Goal: Task Accomplishment & Management: Manage account settings

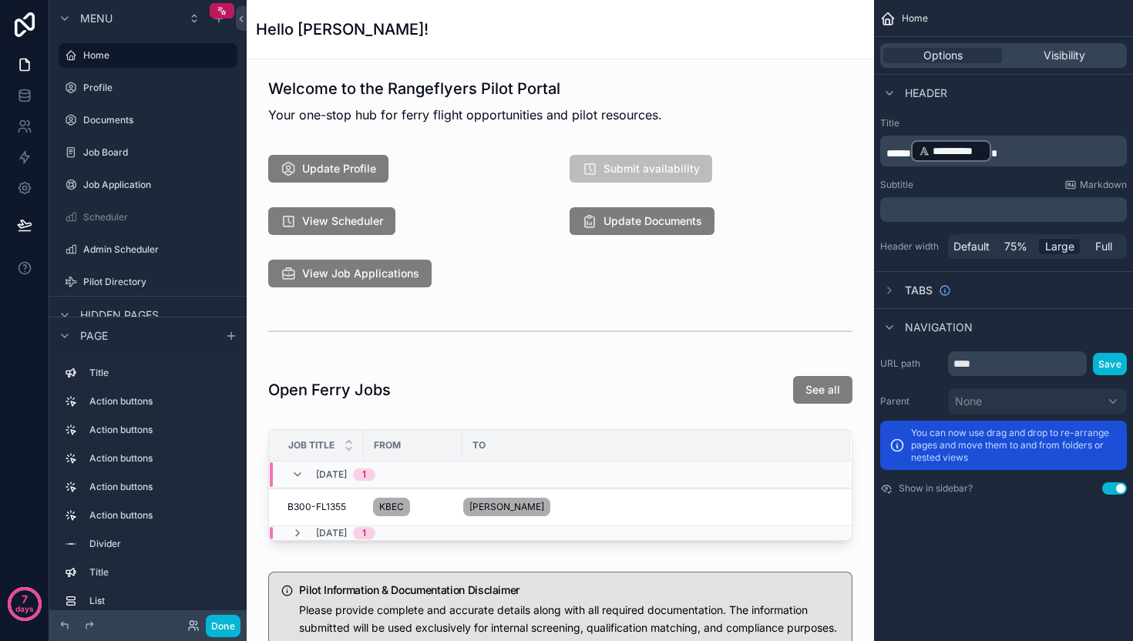
scroll to position [85, 0]
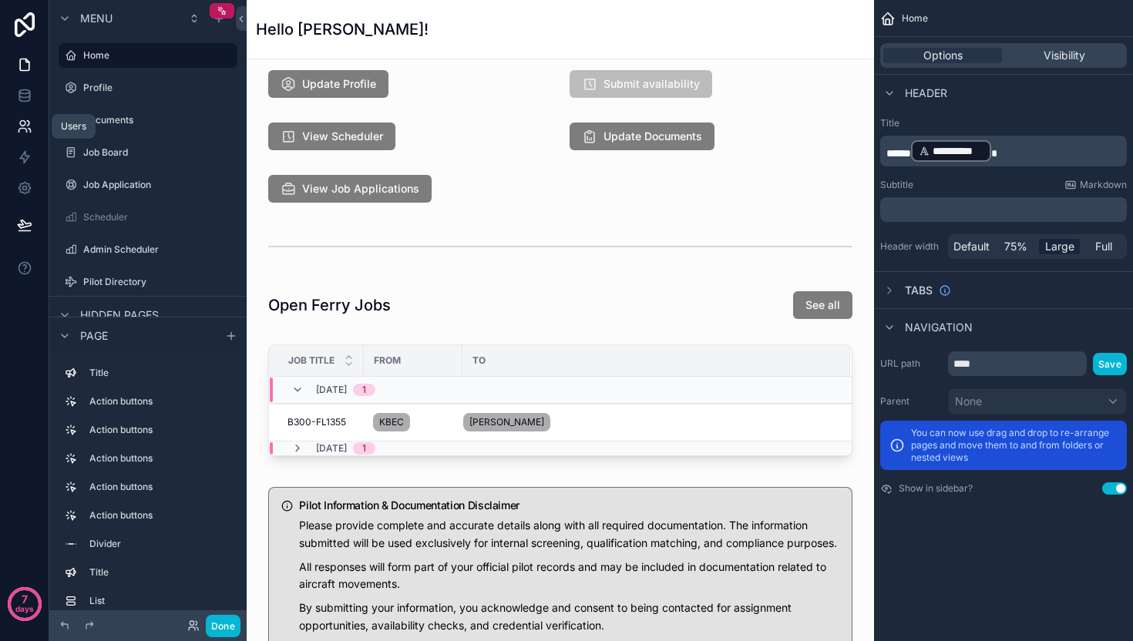
click at [24, 130] on icon at bounding box center [24, 126] width 15 height 15
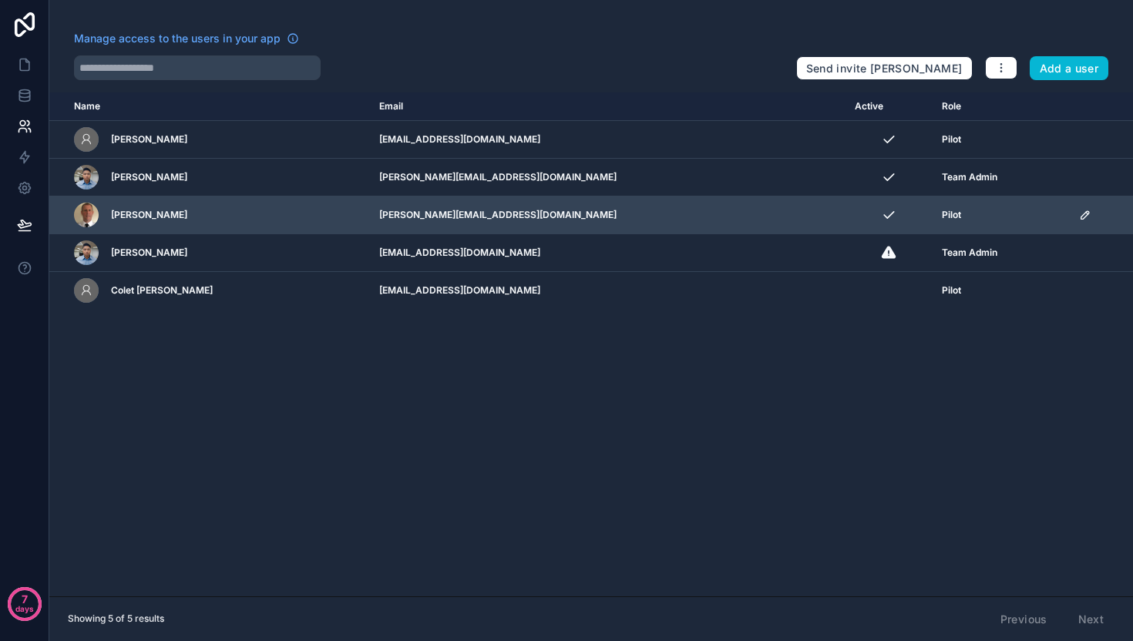
click at [1081, 215] on icon "scrollable content" at bounding box center [1085, 215] width 8 height 8
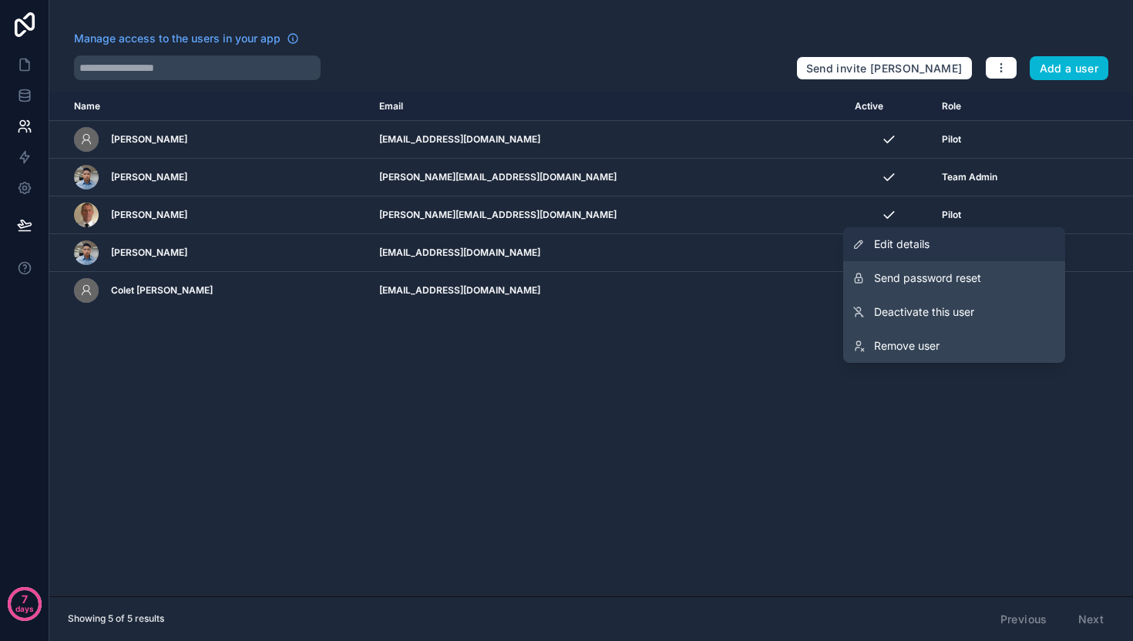
click at [928, 244] on span "Edit details" at bounding box center [901, 244] width 55 height 15
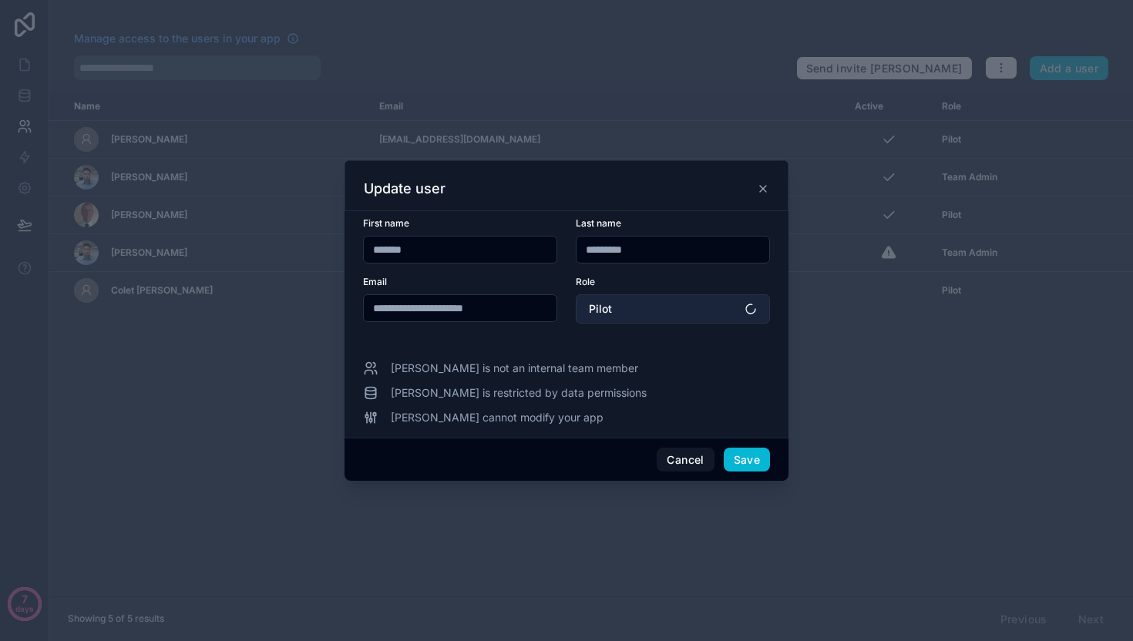
click at [698, 309] on button "Pilot" at bounding box center [673, 308] width 194 height 29
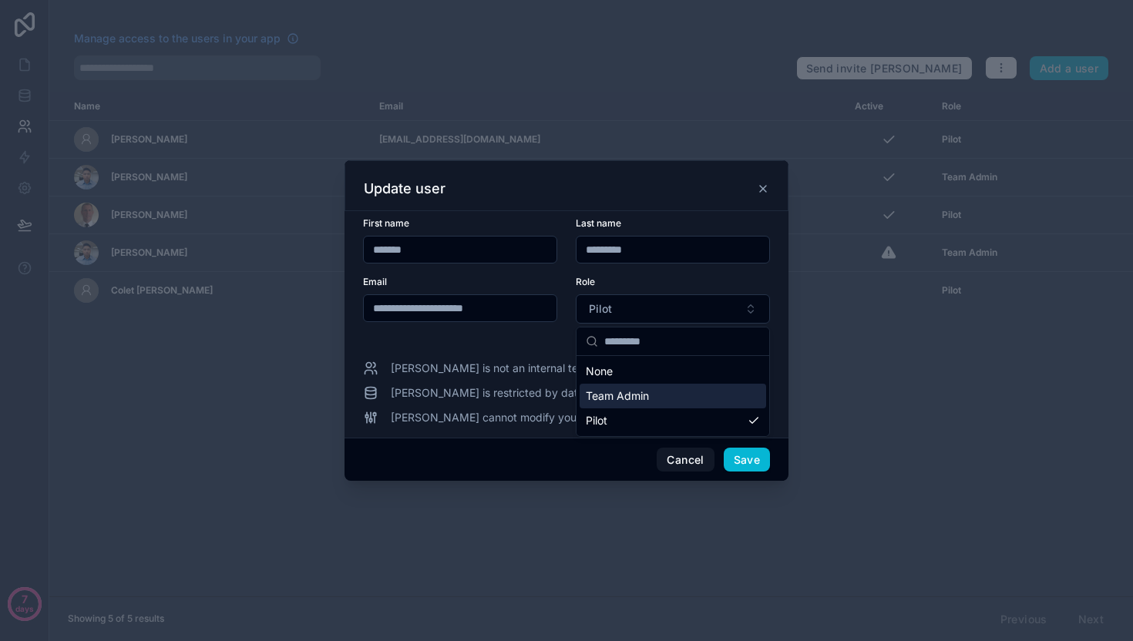
click at [651, 396] on div "Team Admin" at bounding box center [672, 396] width 186 height 25
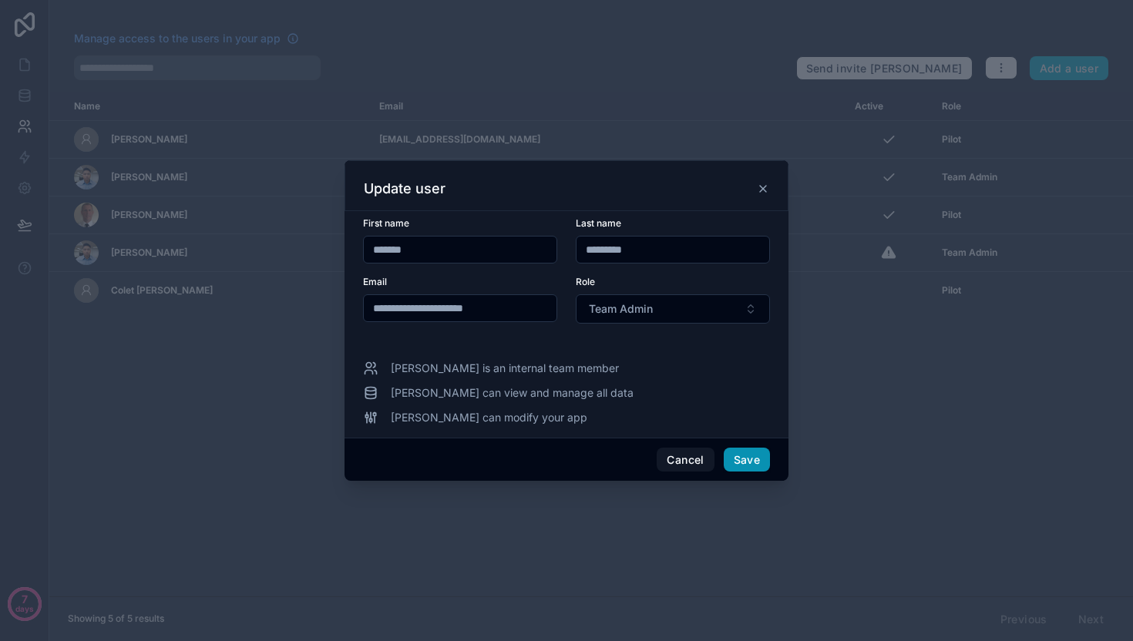
click at [751, 462] on button "Save" at bounding box center [746, 460] width 46 height 25
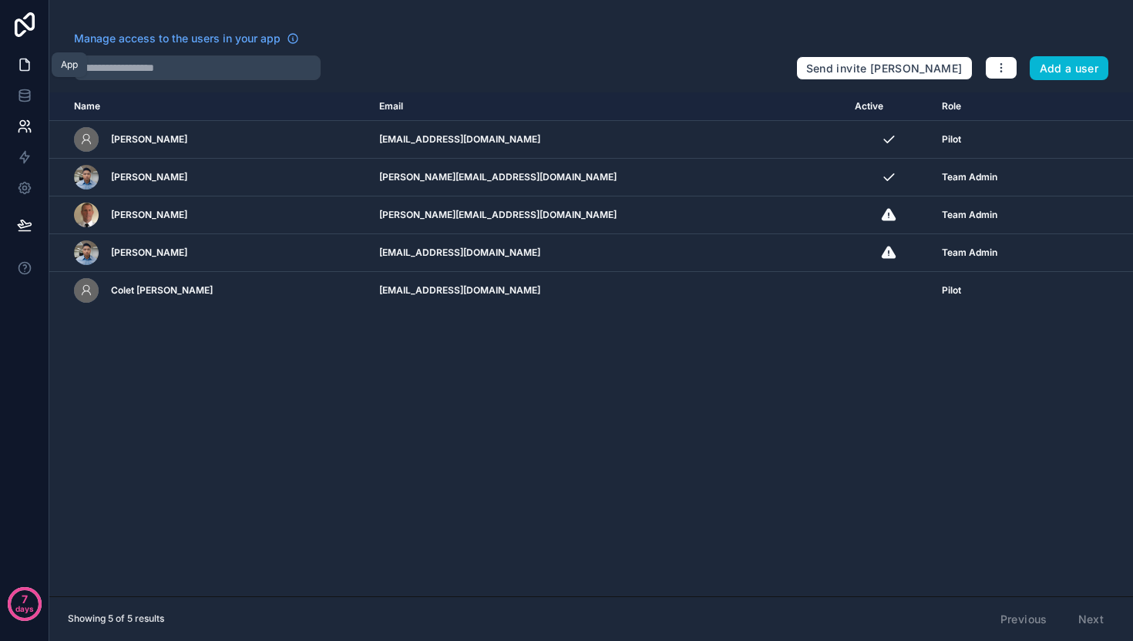
click at [24, 68] on icon at bounding box center [24, 64] width 15 height 15
